Goal: Task Accomplishment & Management: Manage account settings

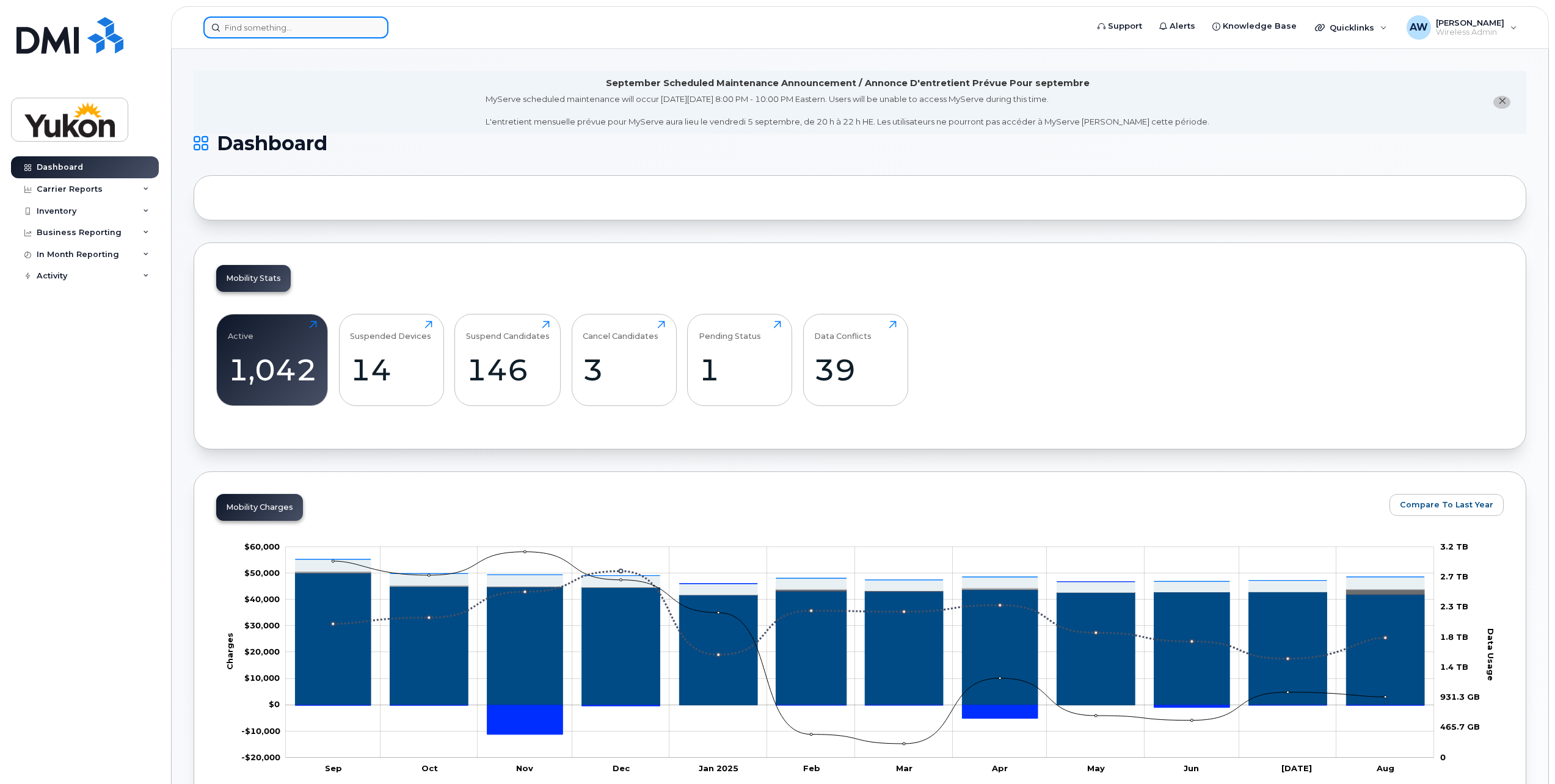
click at [350, 30] on input at bounding box center [296, 27] width 185 height 22
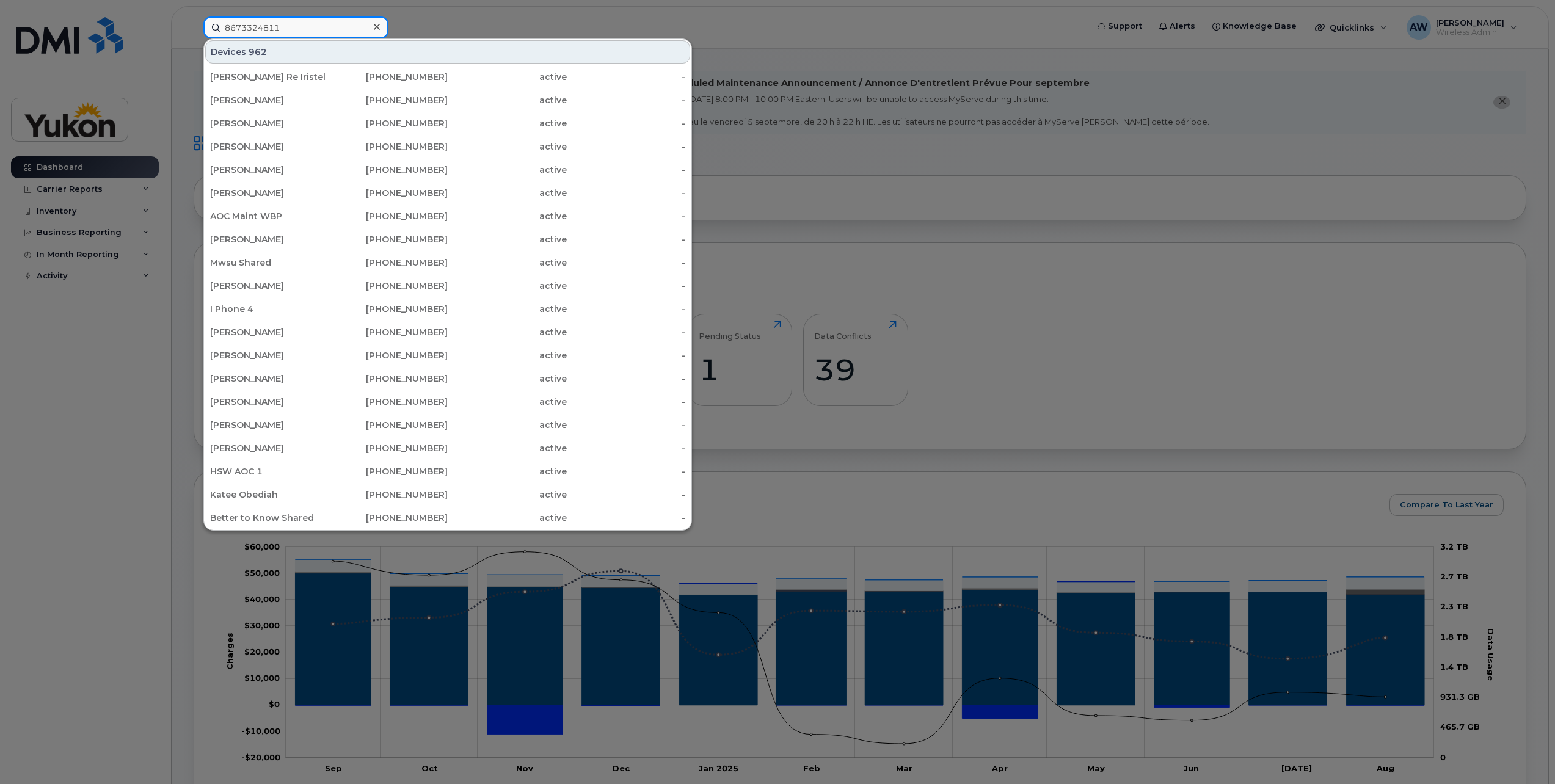
type input "8673324811"
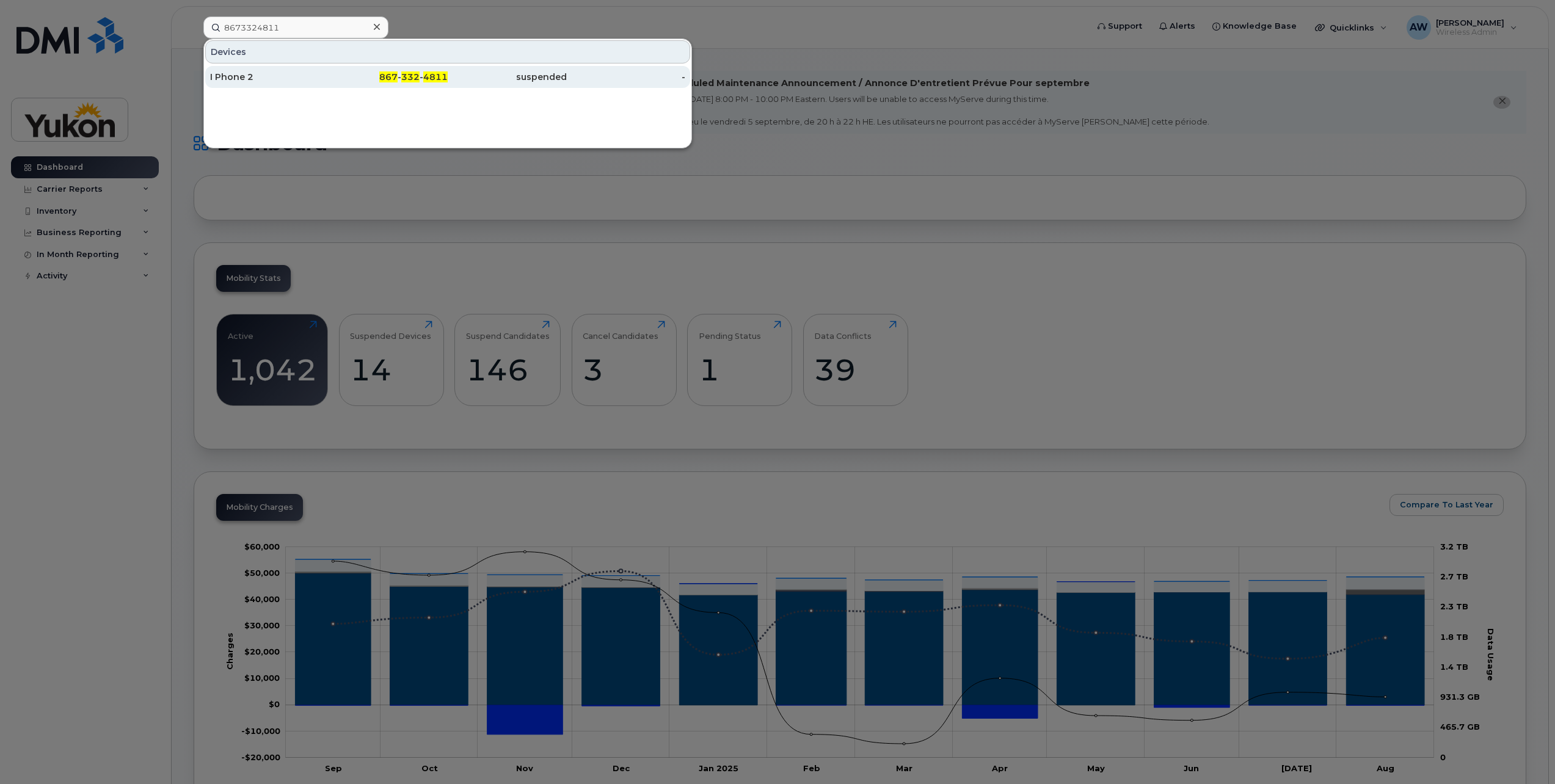
click at [484, 68] on div "suspended" at bounding box center [507, 77] width 119 height 22
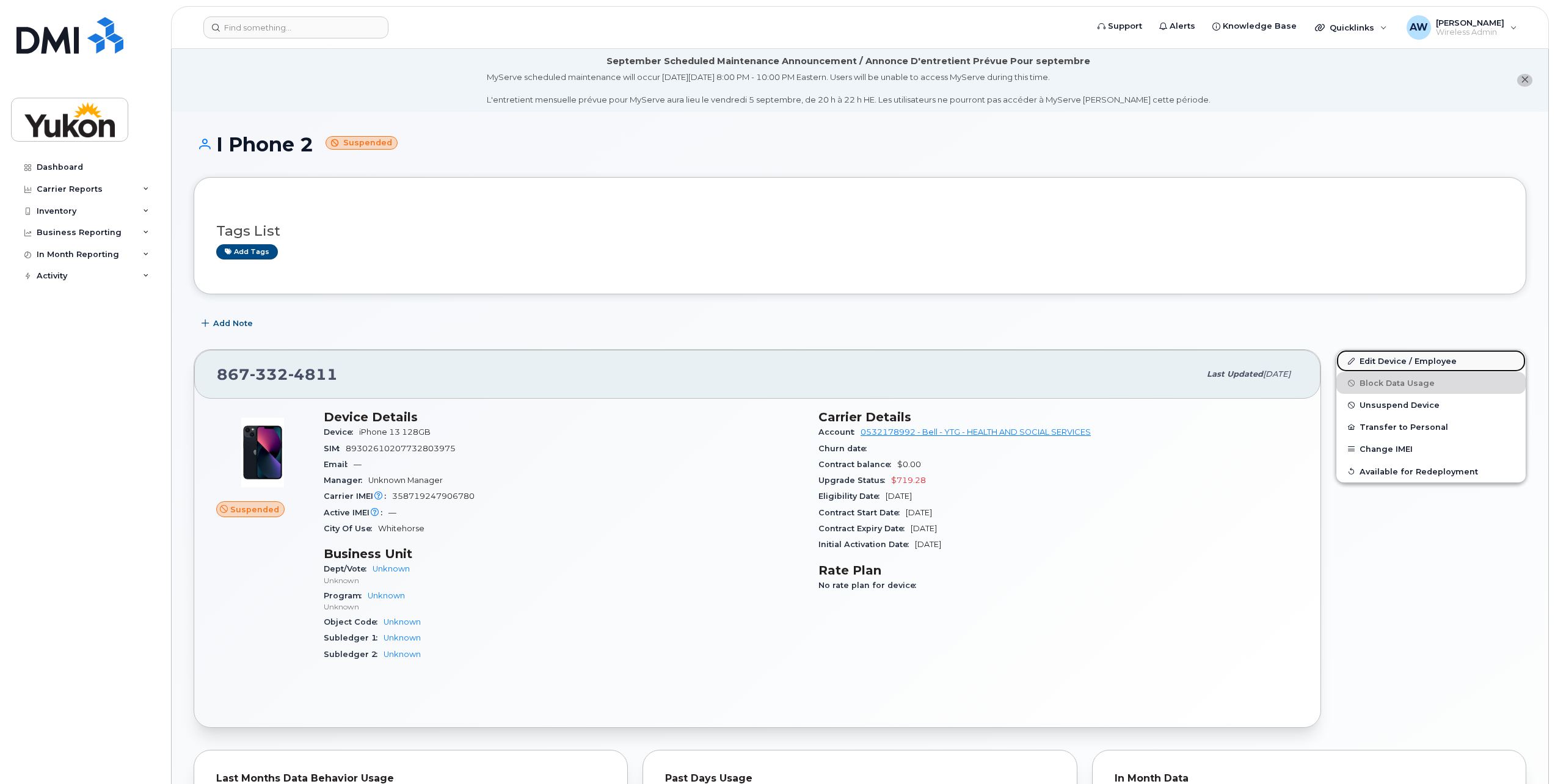
click at [1404, 356] on link "Edit Device / Employee" at bounding box center [1431, 361] width 189 height 22
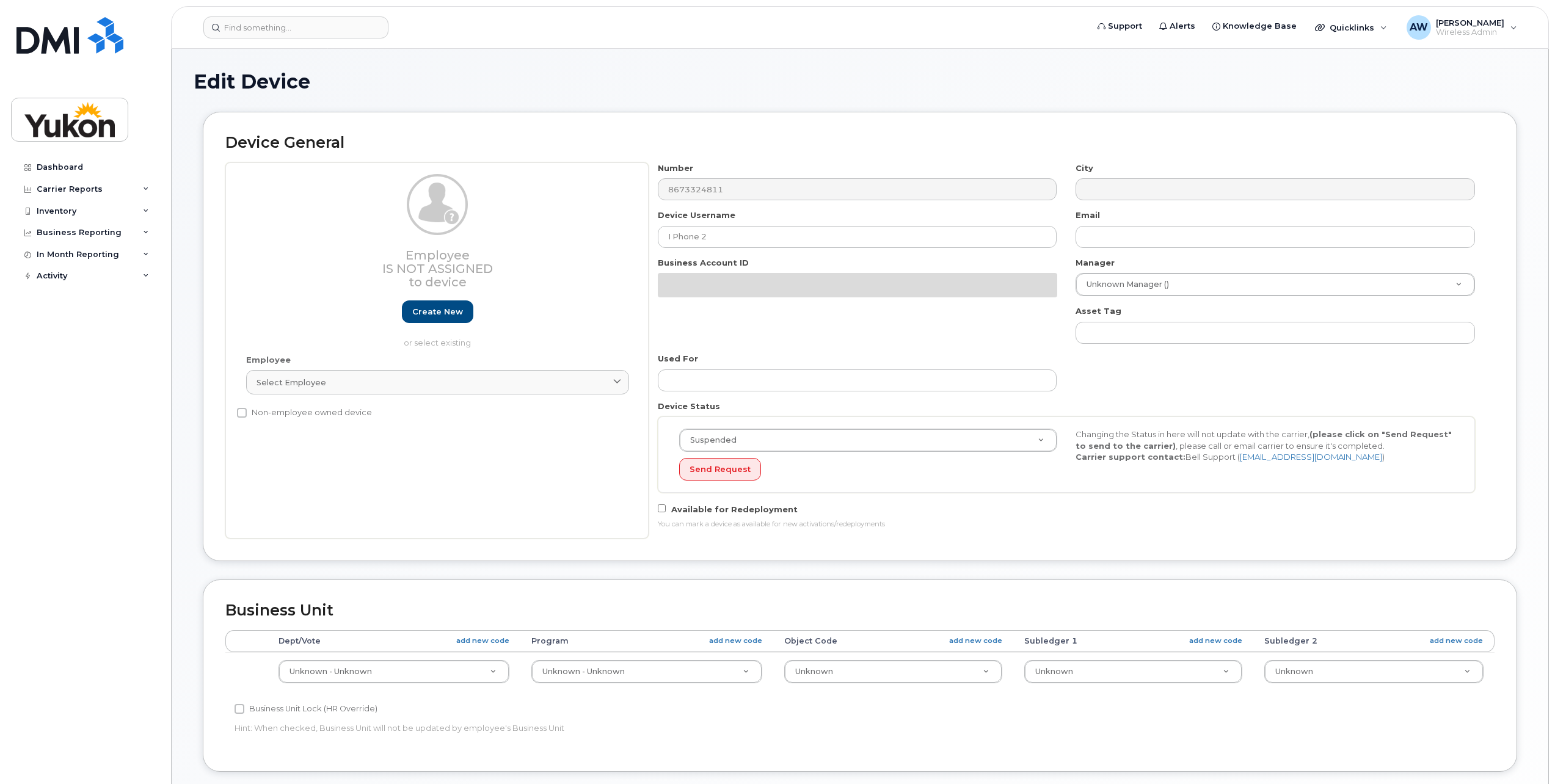
select select "33497273"
select select "33497275"
select select "33497277"
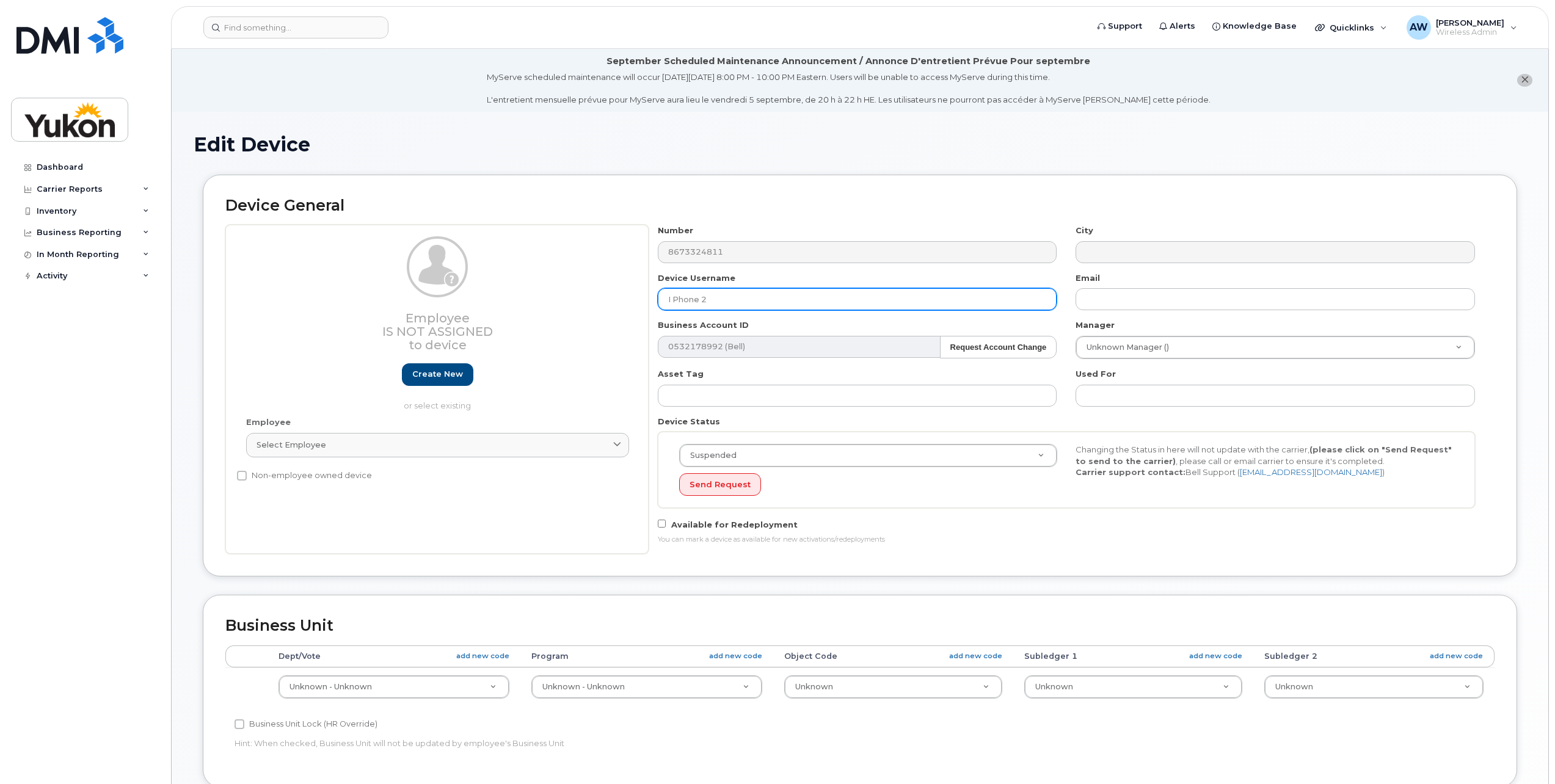
drag, startPoint x: 812, startPoint y: 301, endPoint x: 338, endPoint y: 297, distance: 474.0
click at [380, 298] on div "Employee Is not assigned to device Create new or select existing Employee Selec…" at bounding box center [860, 389] width 1269 height 329
type input "[PERSON_NAME]"
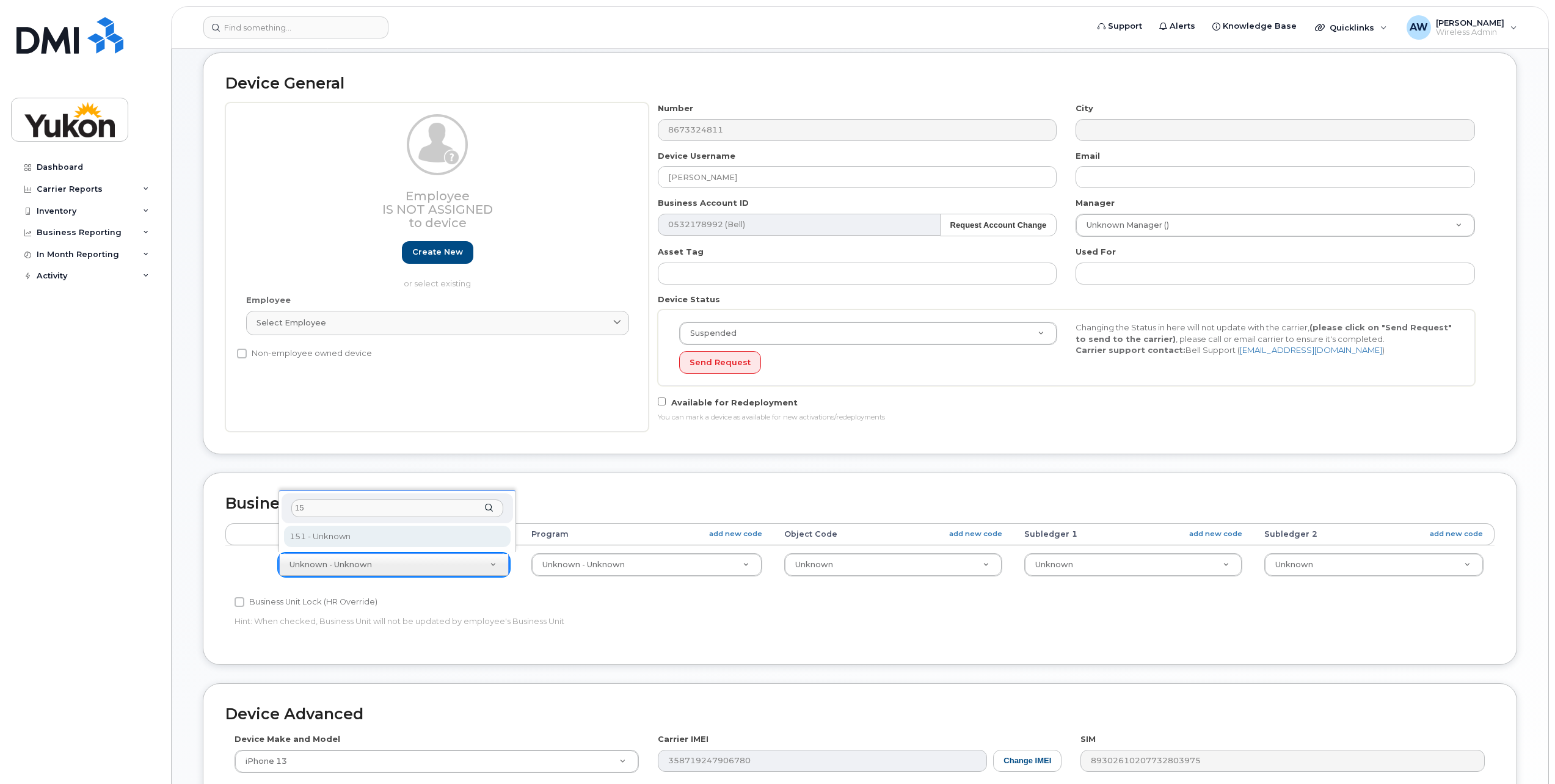
type input "151"
select select "33497702"
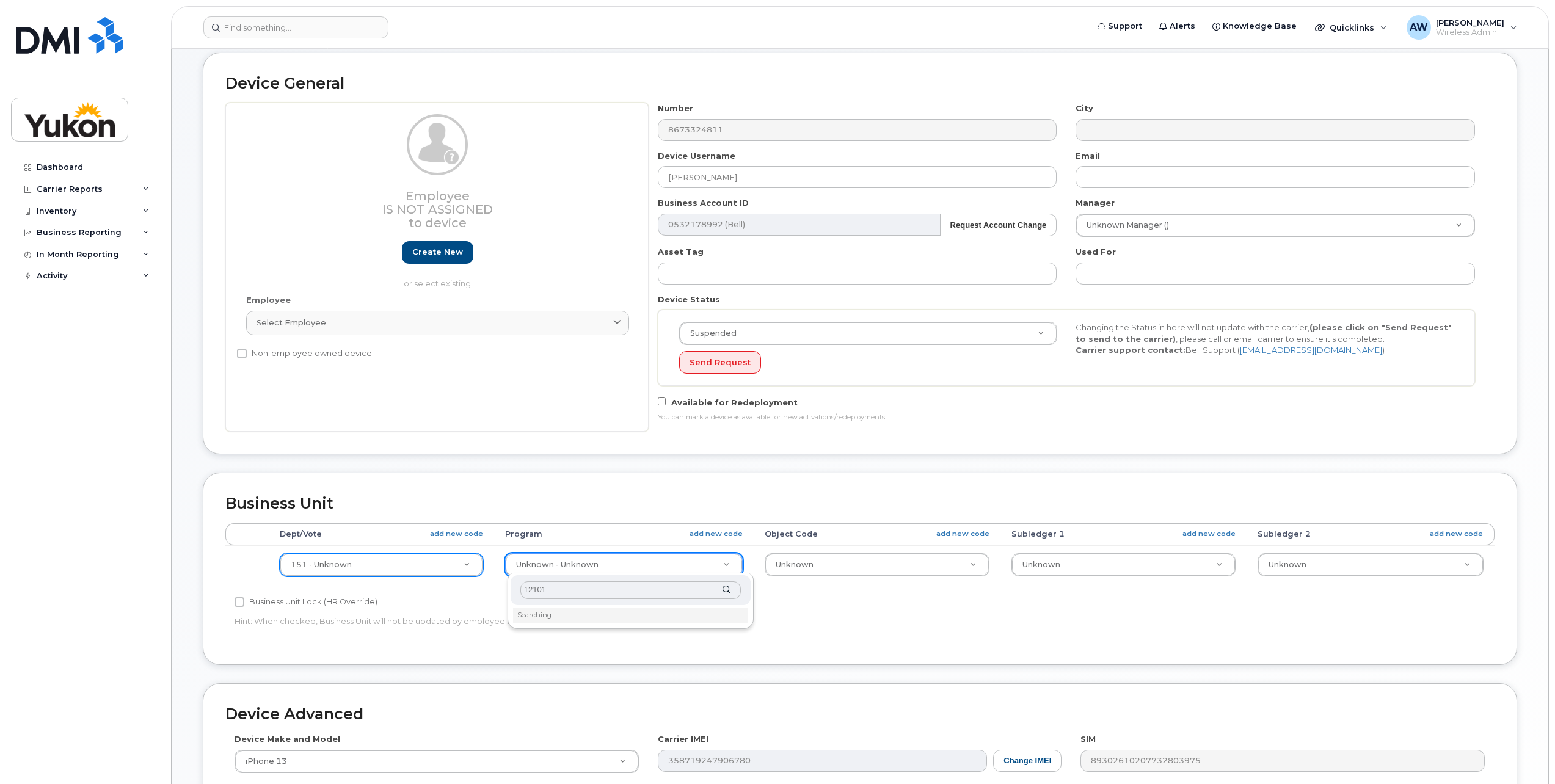
type input "121010"
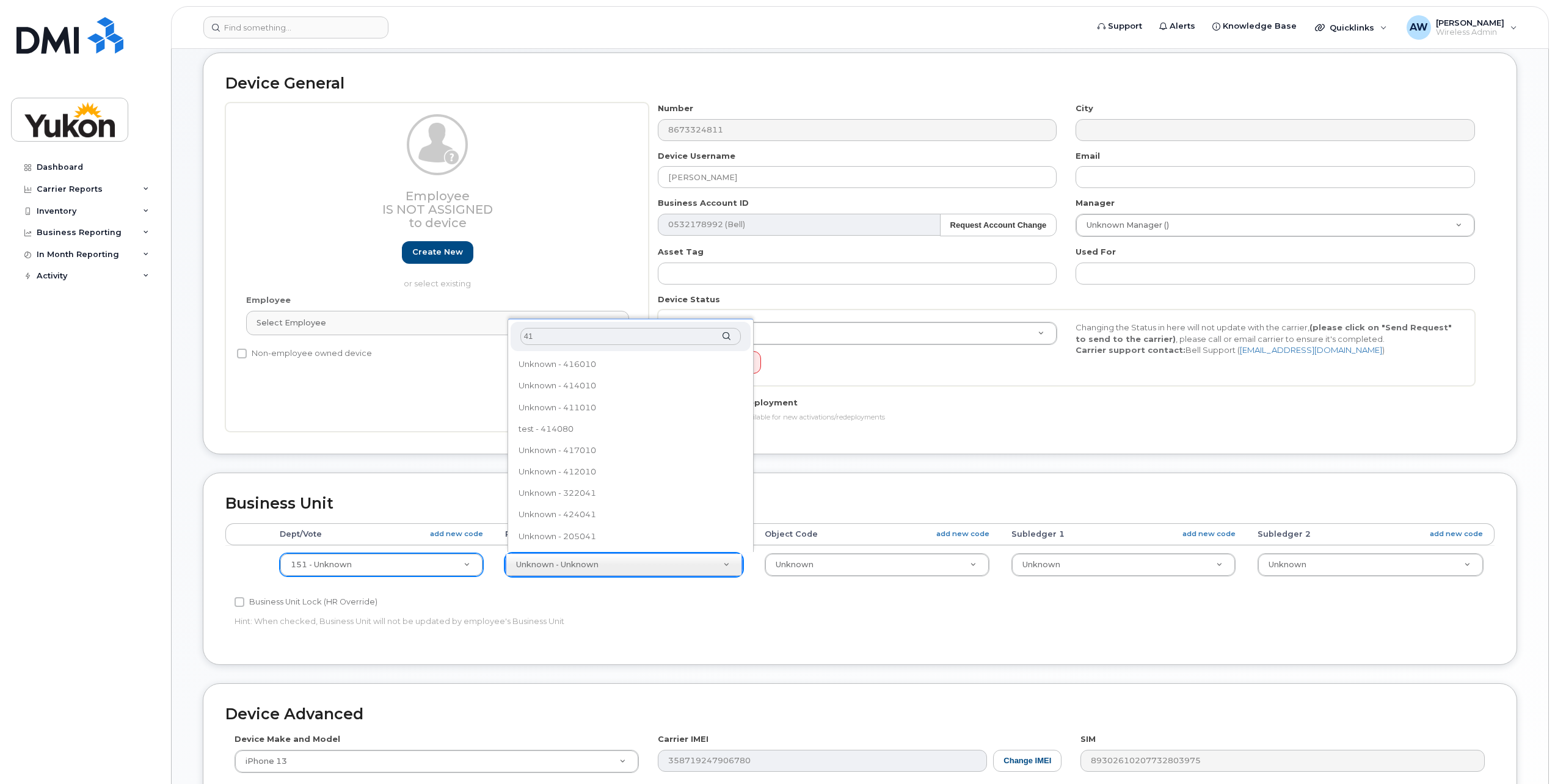
type input "4"
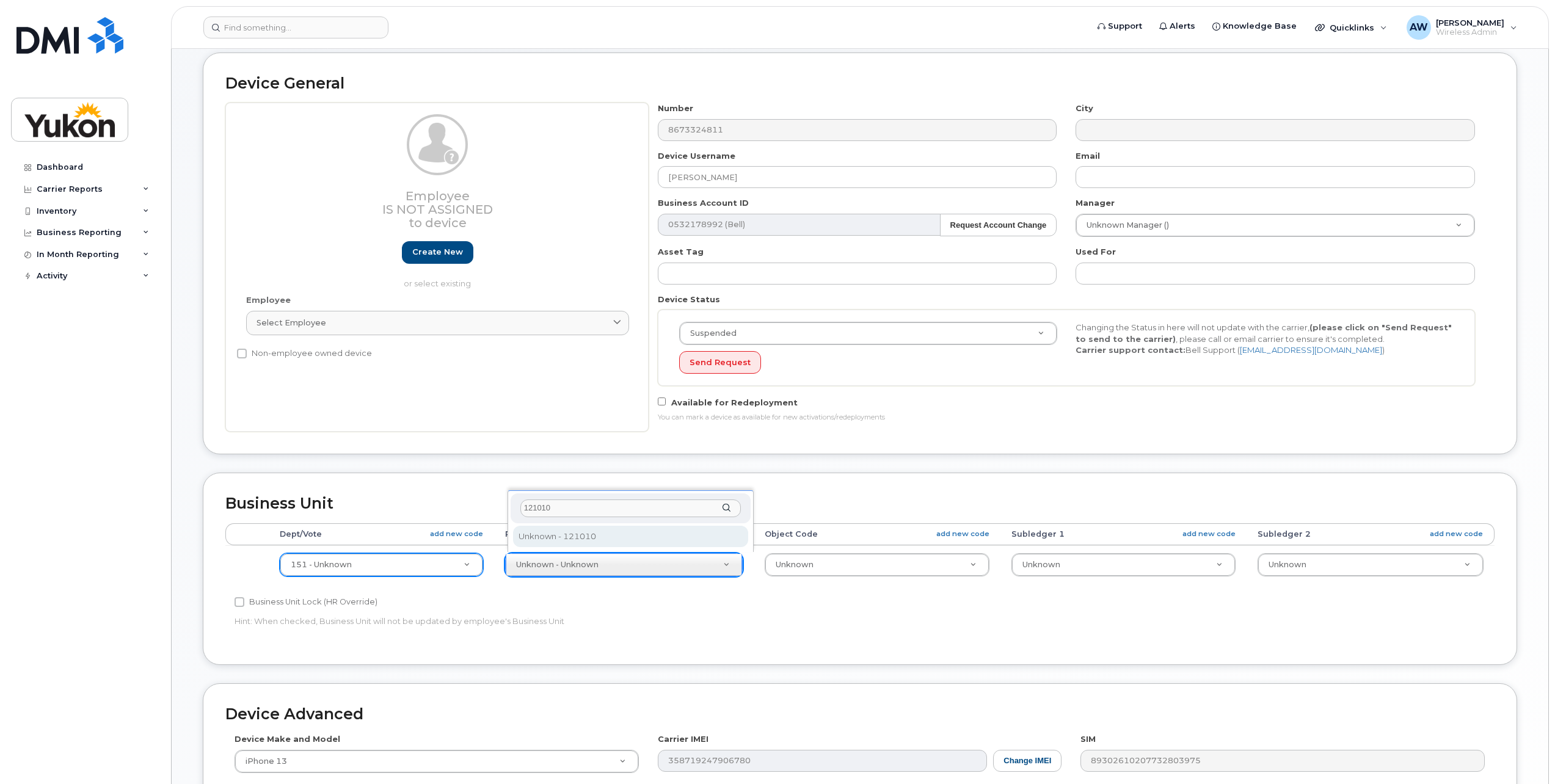
type input "121010"
type input "33692275"
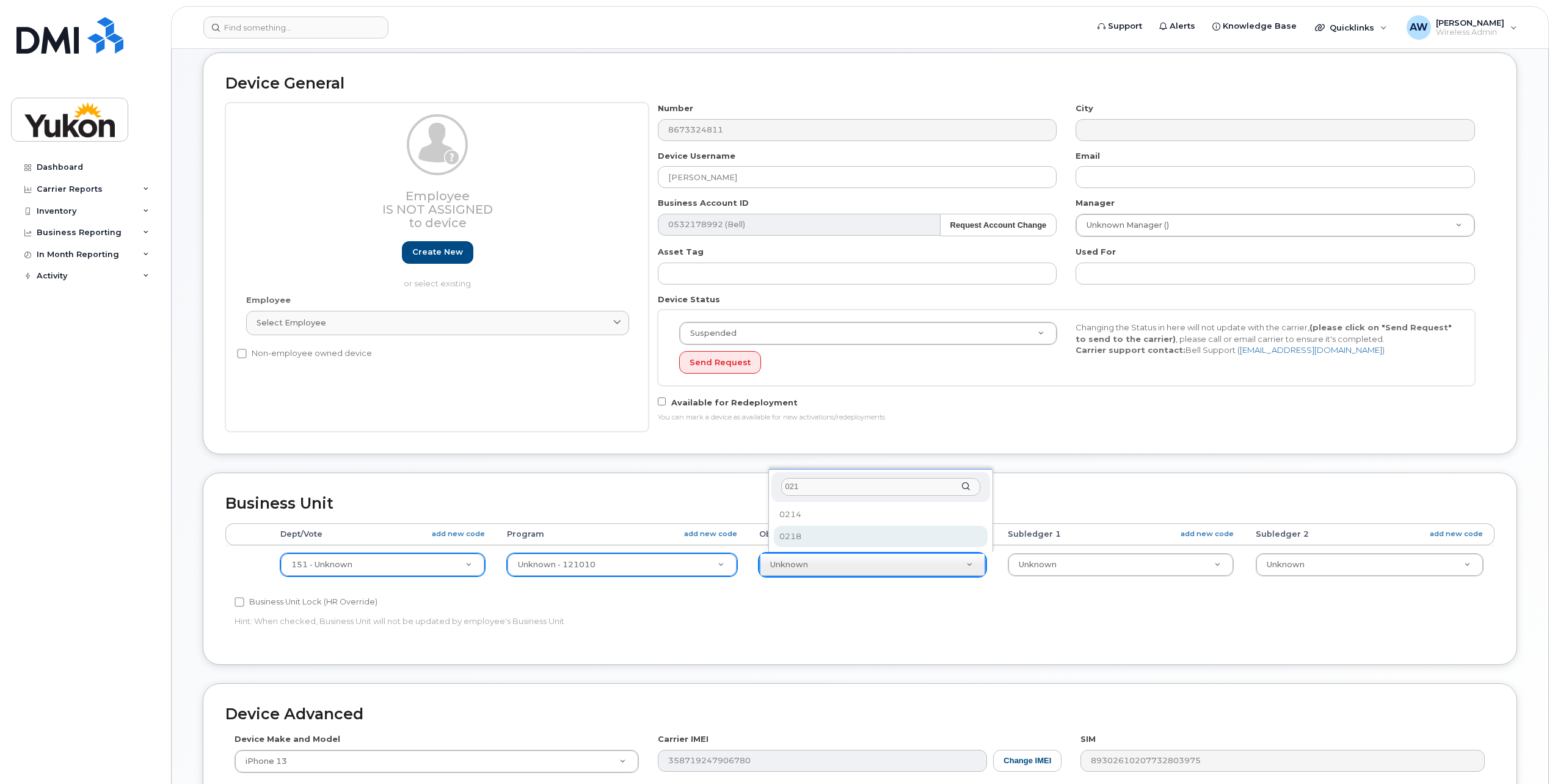
type input "021"
select select "33497282"
type input "0218"
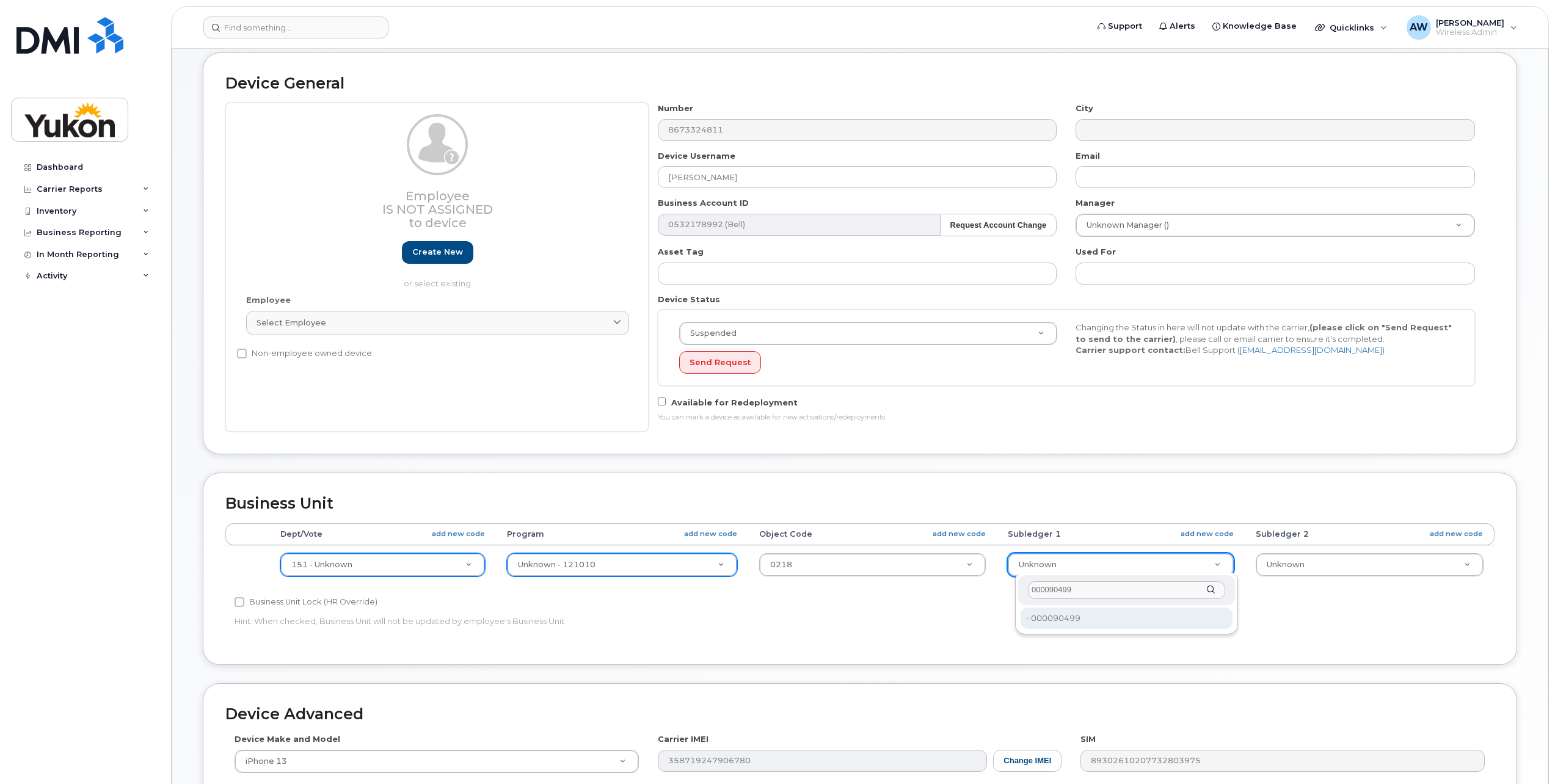
type input "000090499"
type input "33692228"
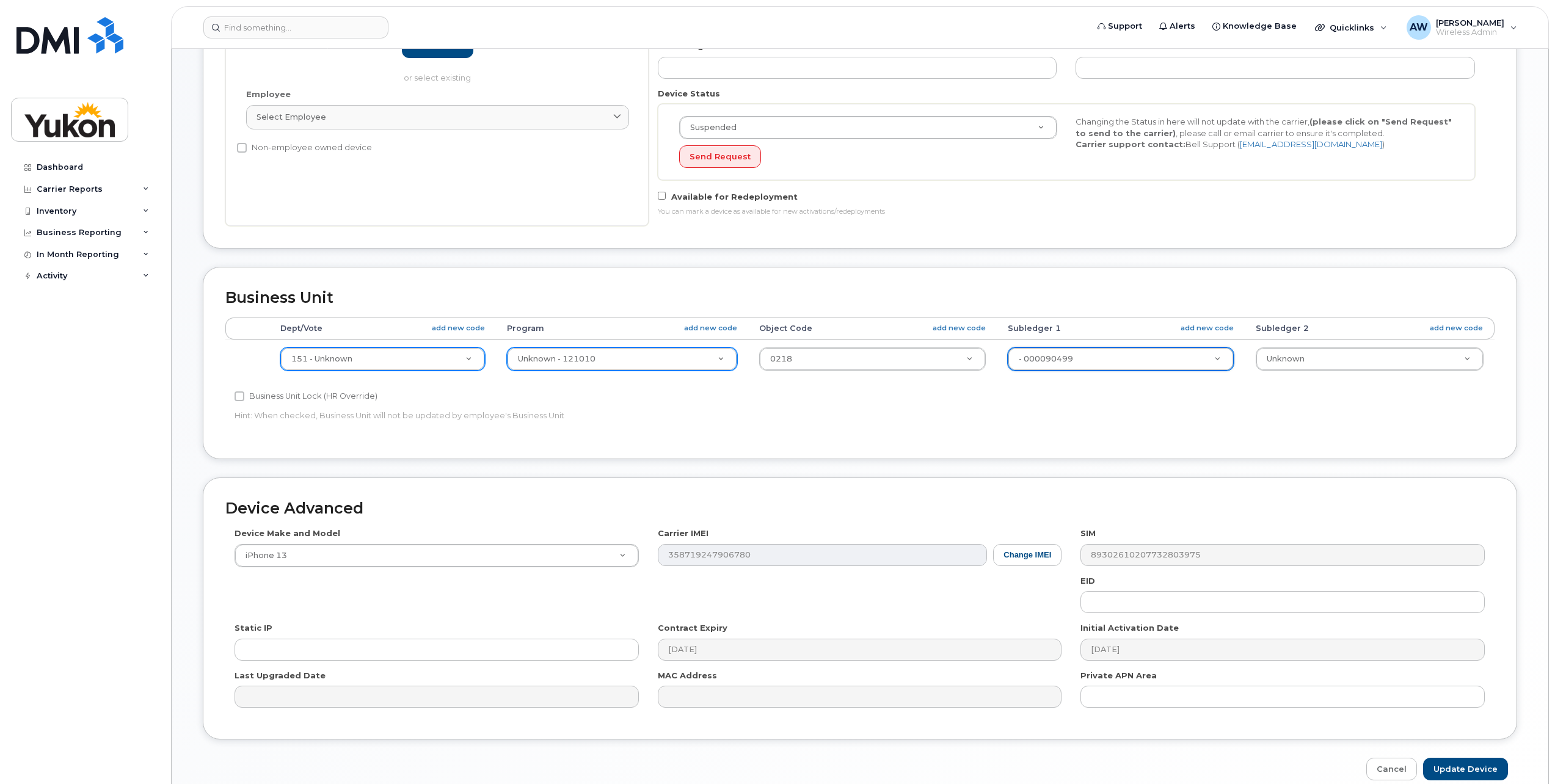
scroll to position [381, 0]
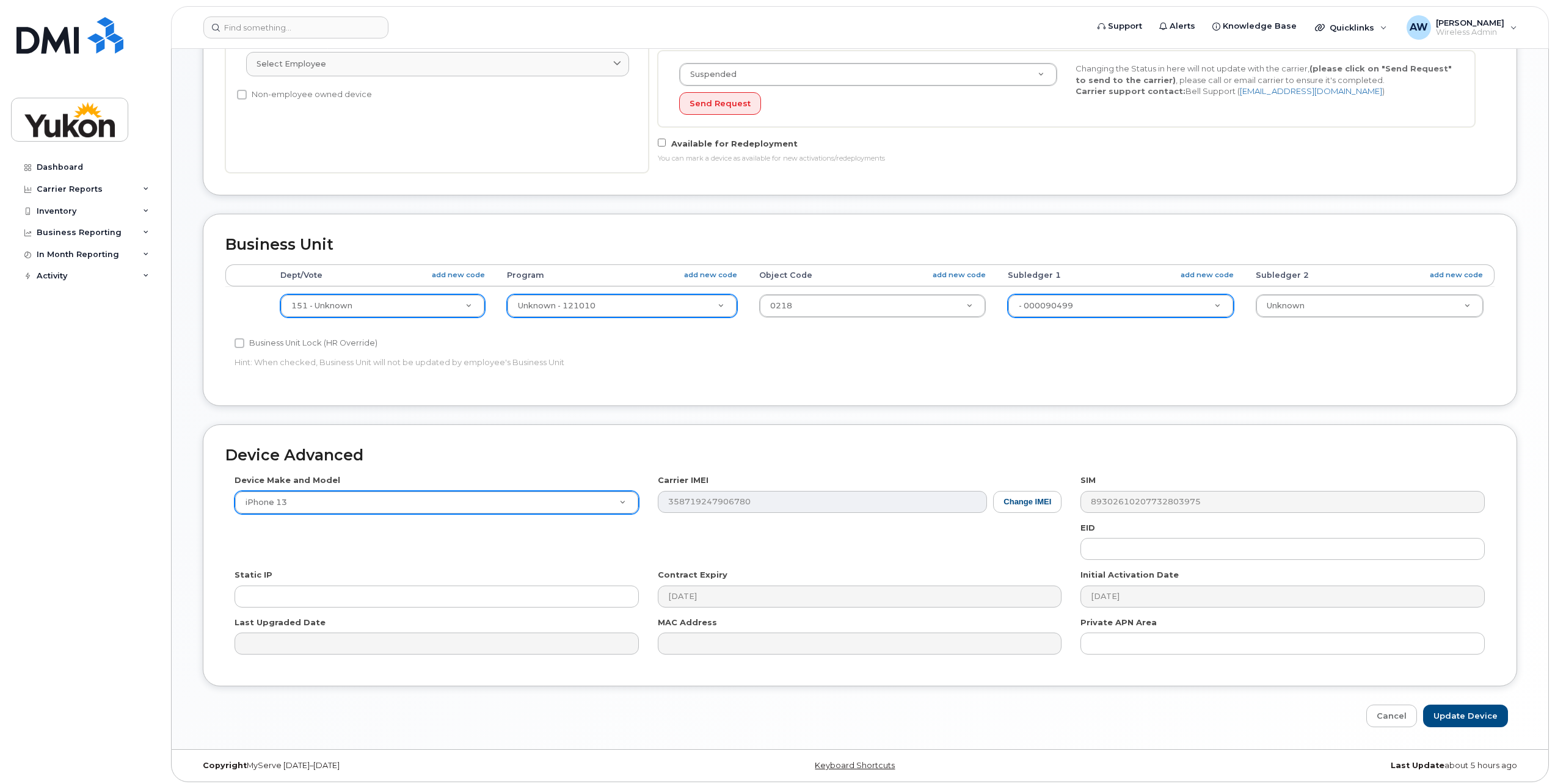
click at [398, 509] on div "Device Make and Model iPhone 13 Android TCL 502 Watch Apple Watch S9 41mm Andro…" at bounding box center [860, 568] width 1269 height 189
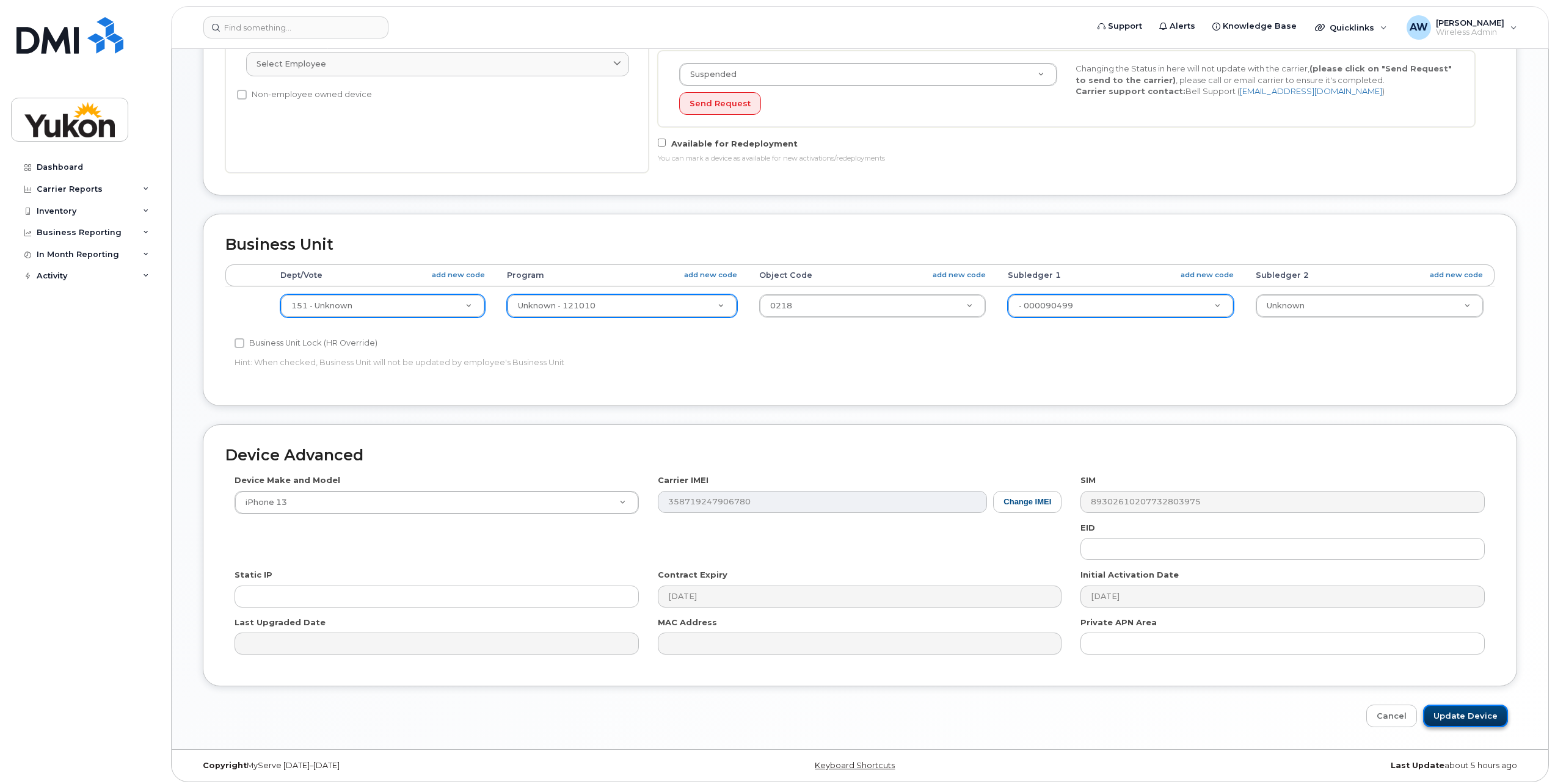
click at [1489, 707] on input "Update Device" at bounding box center [1466, 715] width 85 height 23
type input "Saving..."
